Goal: Use online tool/utility: Utilize a website feature to perform a specific function

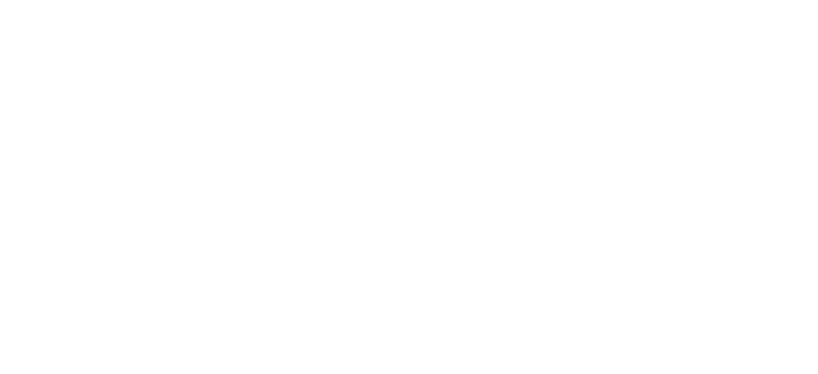
click at [505, 0] on html at bounding box center [409, 0] width 818 height 0
click at [339, 0] on html at bounding box center [409, 0] width 818 height 0
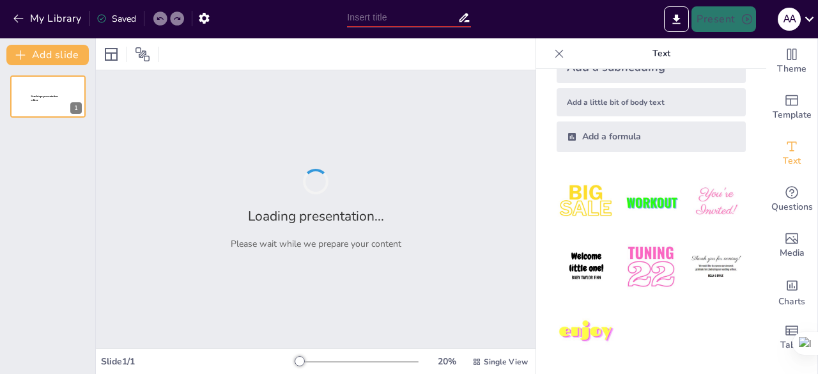
scroll to position [83, 0]
type input "Pengertian dan Komponen Karakter: Membangun Pribadi yang Unggul"
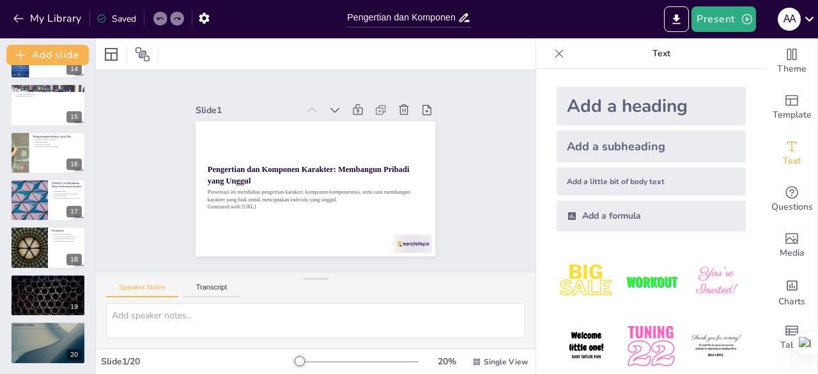
scroll to position [0, 0]
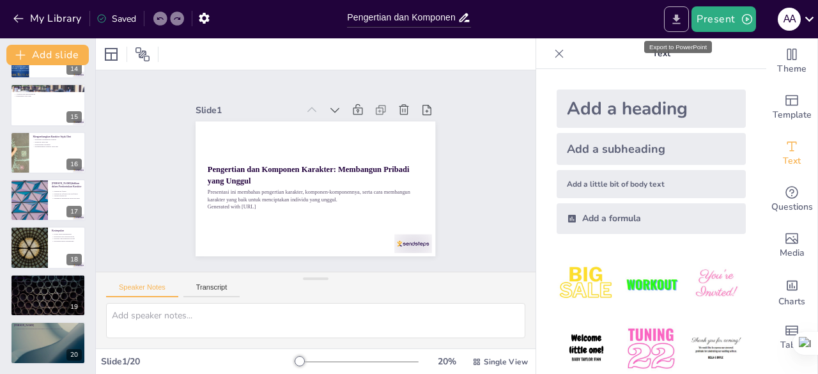
click at [675, 19] on icon "Export to PowerPoint" at bounding box center [677, 19] width 8 height 10
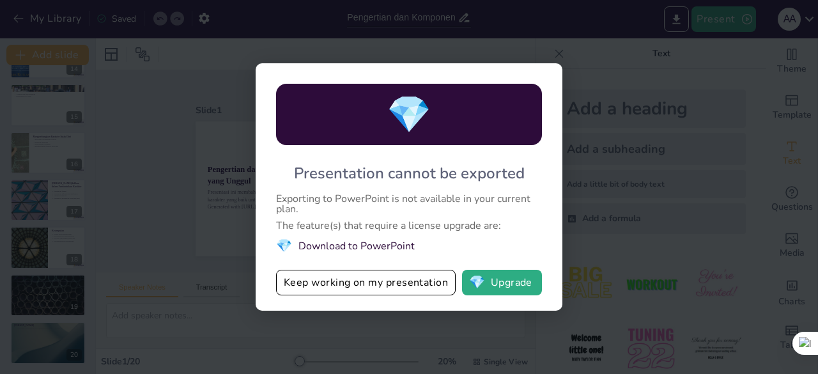
click at [376, 246] on li "💎 Download to PowerPoint" at bounding box center [409, 245] width 266 height 17
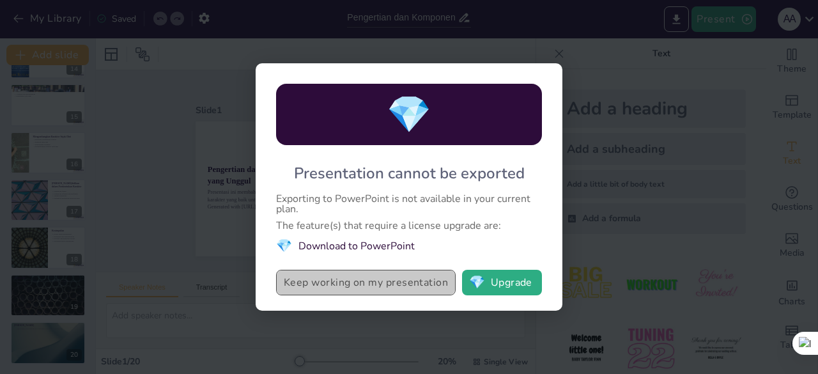
click at [317, 286] on button "Keep working on my presentation" at bounding box center [366, 283] width 180 height 26
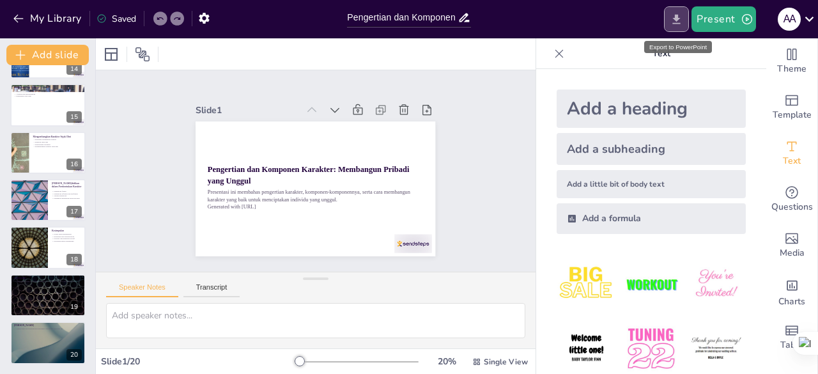
click at [677, 16] on icon "Export to PowerPoint" at bounding box center [677, 19] width 8 height 10
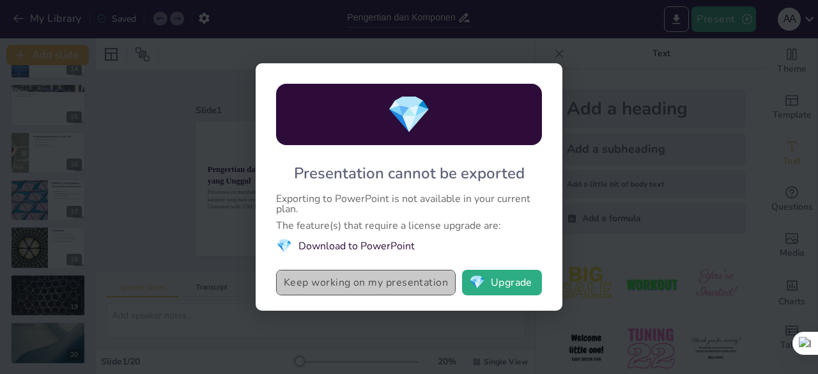
click at [365, 285] on button "Keep working on my presentation" at bounding box center [366, 283] width 180 height 26
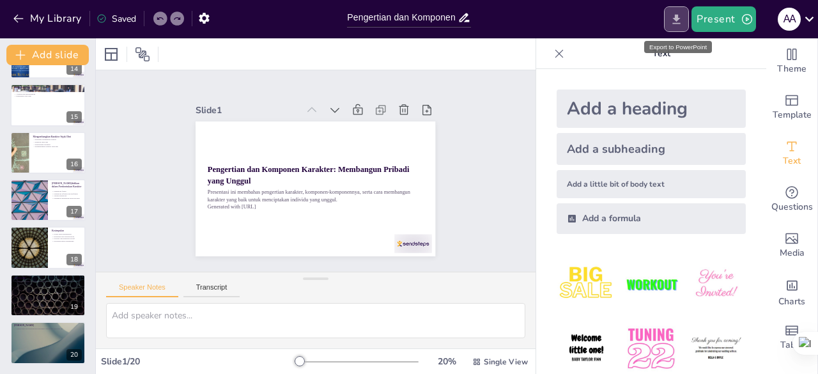
click at [668, 26] on button "Export to PowerPoint" at bounding box center [676, 19] width 25 height 26
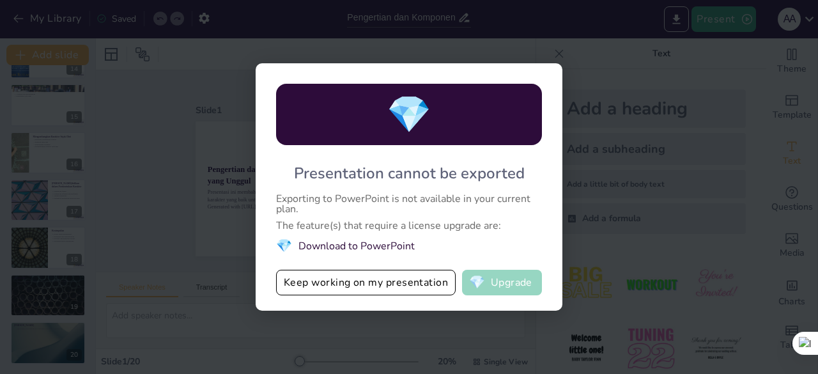
click at [495, 289] on button "💎 Upgrade" at bounding box center [502, 283] width 80 height 26
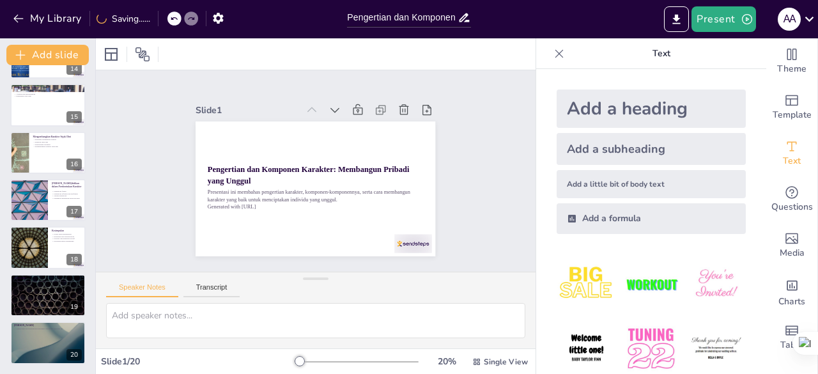
drag, startPoint x: 749, startPoint y: 164, endPoint x: 748, endPoint y: 316, distance: 151.5
click at [748, 316] on div "Add a heading Add a subheading Add a little bit of body text Add a formula" at bounding box center [651, 221] width 230 height 305
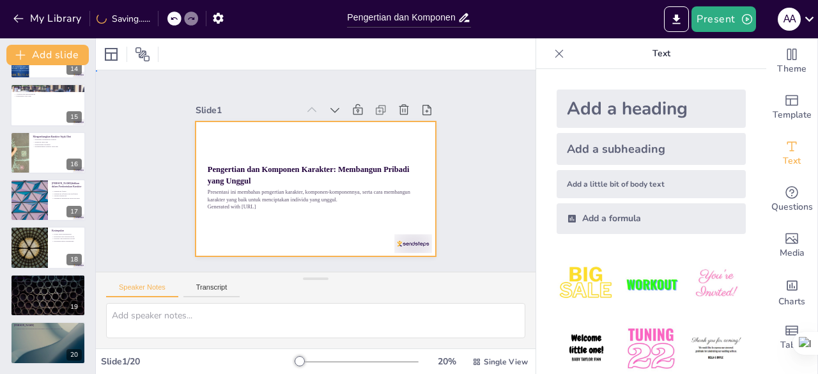
click at [350, 224] on div at bounding box center [331, 161] width 236 height 275
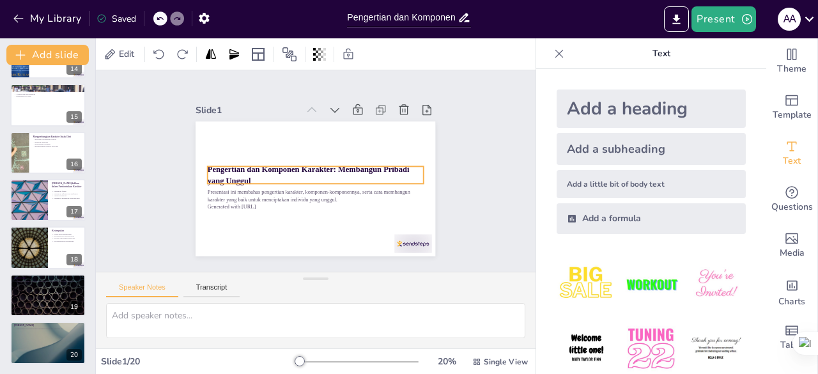
click at [299, 173] on p "Pengertian dan Komponen Karakter: Membangun Pribadi yang Unggul" at bounding box center [318, 173] width 161 height 175
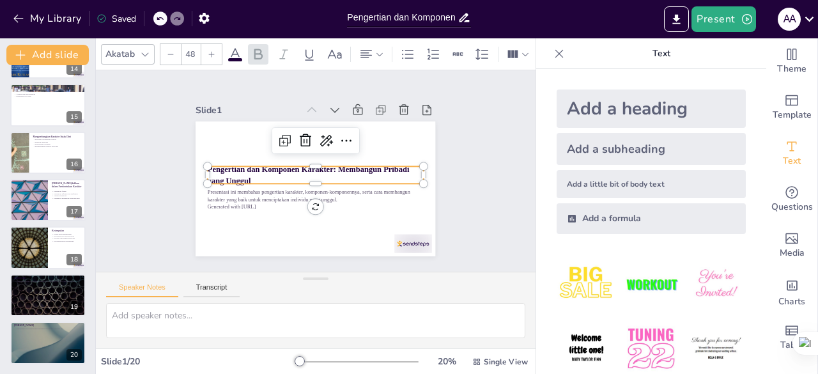
click at [588, 279] on img at bounding box center [586, 283] width 59 height 59
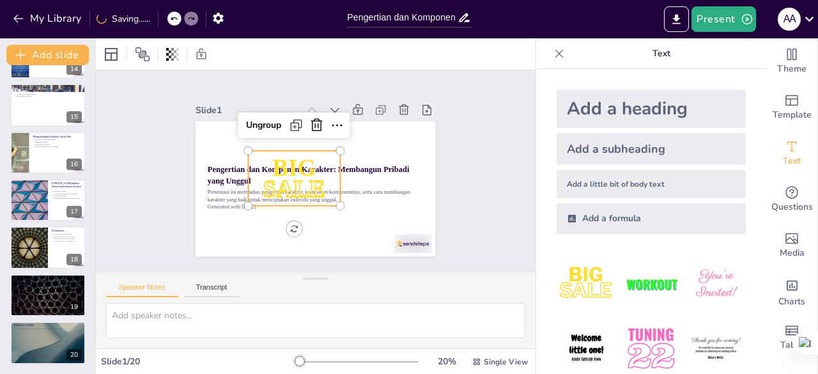
drag, startPoint x: 433, startPoint y: 277, endPoint x: 560, endPoint y: 318, distance: 133.4
click at [560, 318] on div "Document fonts Akatab Libre [PERSON_NAME] used Mulish Popular fonts Fonts Add s…" at bounding box center [409, 205] width 818 height 335
click at [677, 17] on icon "Export to PowerPoint" at bounding box center [677, 19] width 8 height 10
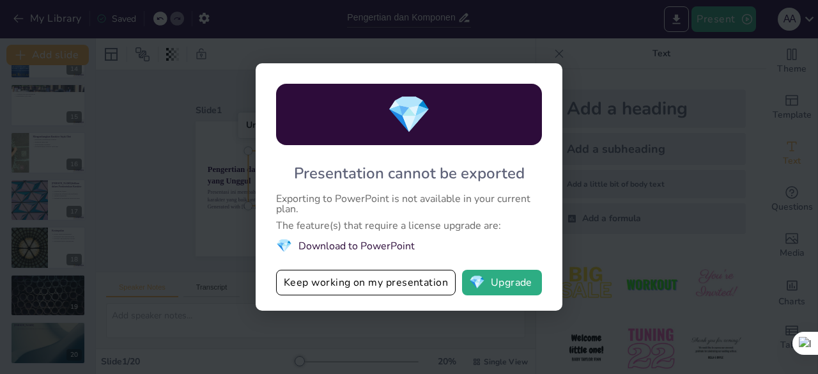
click at [222, 31] on div "💎 Presentation cannot be exported Exporting to PowerPoint is not available in y…" at bounding box center [409, 187] width 818 height 374
click at [180, 238] on div "💎 Presentation cannot be exported Exporting to PowerPoint is not available in y…" at bounding box center [409, 187] width 818 height 374
click at [347, 284] on button "Keep working on my presentation" at bounding box center [366, 283] width 180 height 26
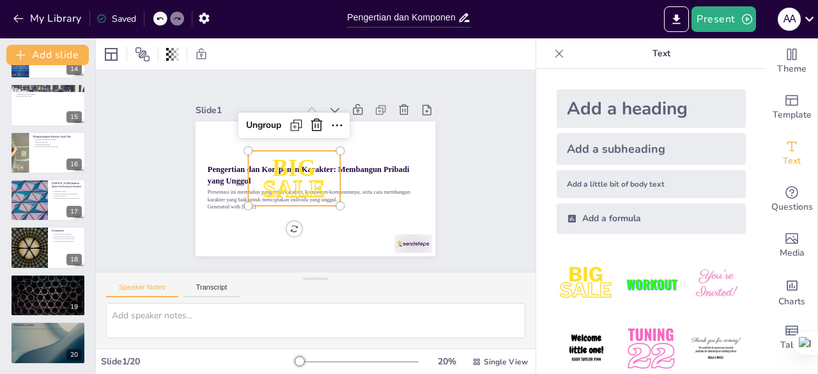
click at [136, 243] on div "Slide 1 Pengertian dan Komponen Karakter: Membangun Pribadi yang Unggul Present…" at bounding box center [315, 170] width 461 height 443
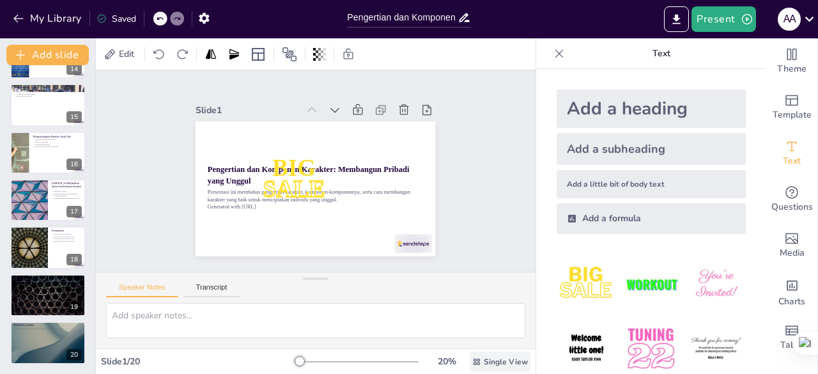
click at [484, 366] on span "Single View" at bounding box center [506, 362] width 44 height 10
click at [470, 307] on span "Single View" at bounding box center [478, 308] width 58 height 12
click at [486, 135] on div "Slide 1 Pengertian dan Komponen Karakter: Membangun Pribadi yang Unggul Present…" at bounding box center [316, 170] width 474 height 421
click at [809, 14] on icon at bounding box center [809, 18] width 17 height 17
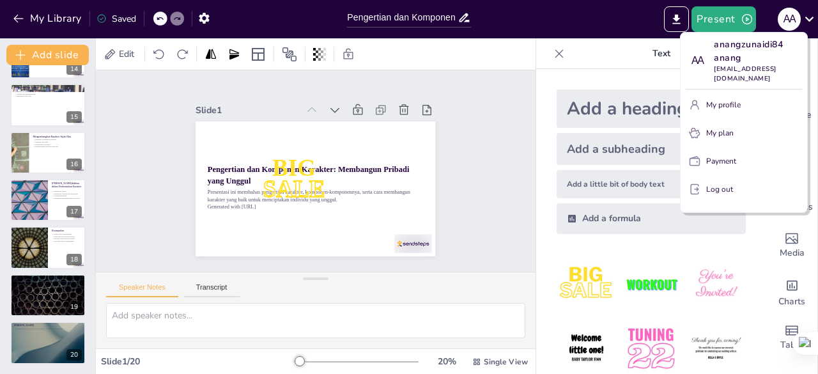
click at [713, 15] on div at bounding box center [409, 187] width 818 height 374
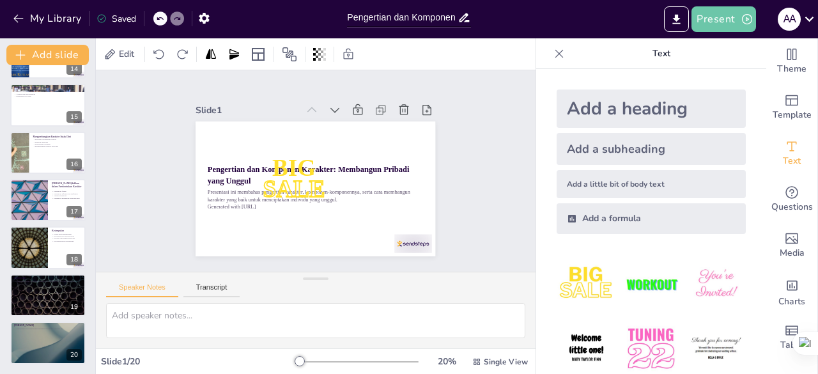
drag, startPoint x: 713, startPoint y: 15, endPoint x: 700, endPoint y: 49, distance: 36.8
click at [700, 49] on div "My Library Saved Pengertian dan Komponen Karakter: Membangun Pribadi yang Unggu…" at bounding box center [409, 187] width 818 height 374
click at [700, 49] on p "Text" at bounding box center [661, 53] width 184 height 31
click at [717, 17] on button "Present" at bounding box center [723, 19] width 64 height 26
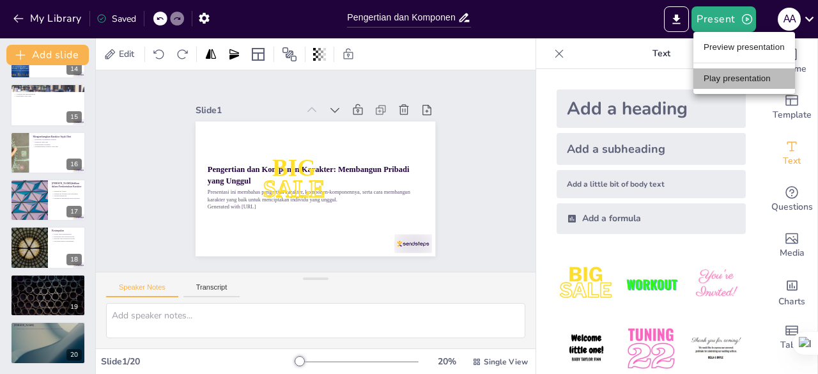
click at [710, 73] on li "Play presentation" at bounding box center [744, 78] width 102 height 20
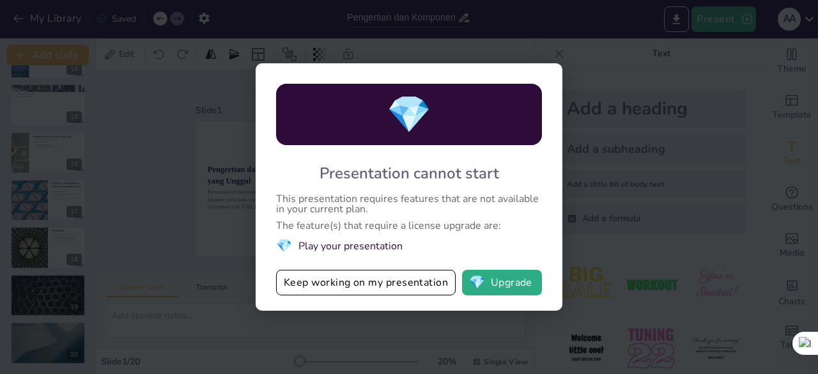
click at [128, 231] on div "💎 Presentation cannot start This presentation requires features that are not av…" at bounding box center [409, 187] width 818 height 374
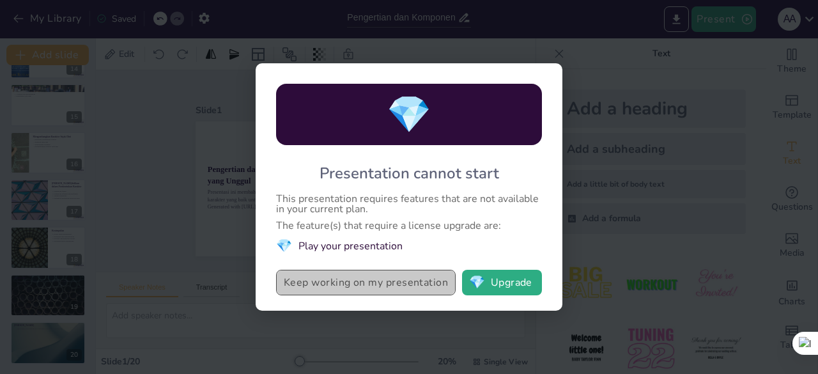
click at [392, 289] on button "Keep working on my presentation" at bounding box center [366, 283] width 180 height 26
